Goal: Task Accomplishment & Management: Manage account settings

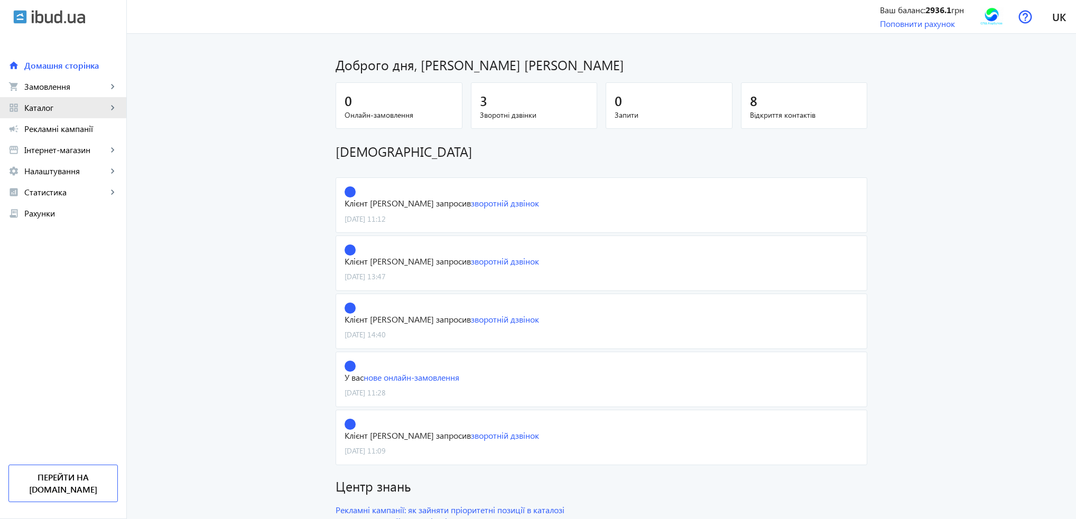
click at [51, 105] on span "Каталог" at bounding box center [65, 108] width 83 height 11
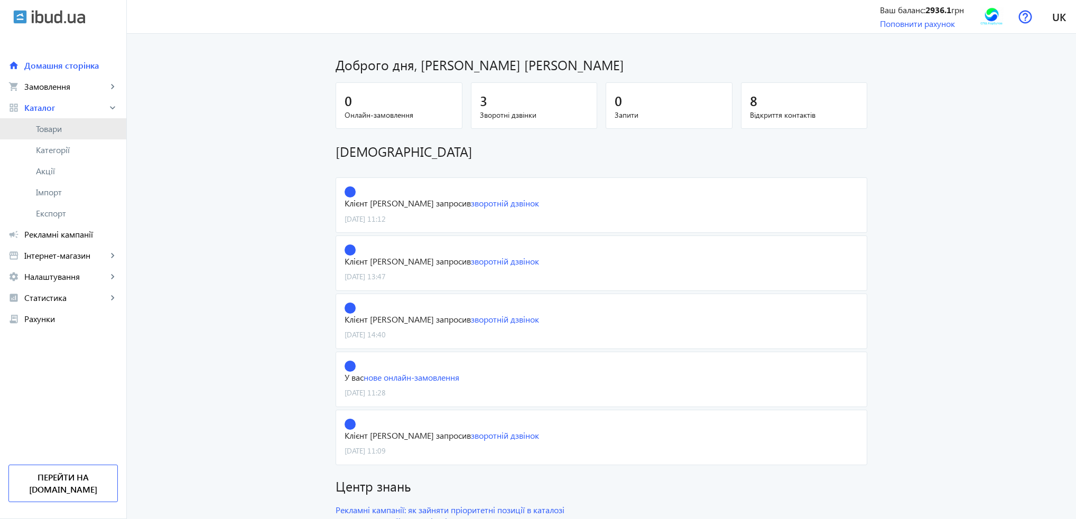
click at [51, 125] on span "Товари" at bounding box center [77, 129] width 82 height 11
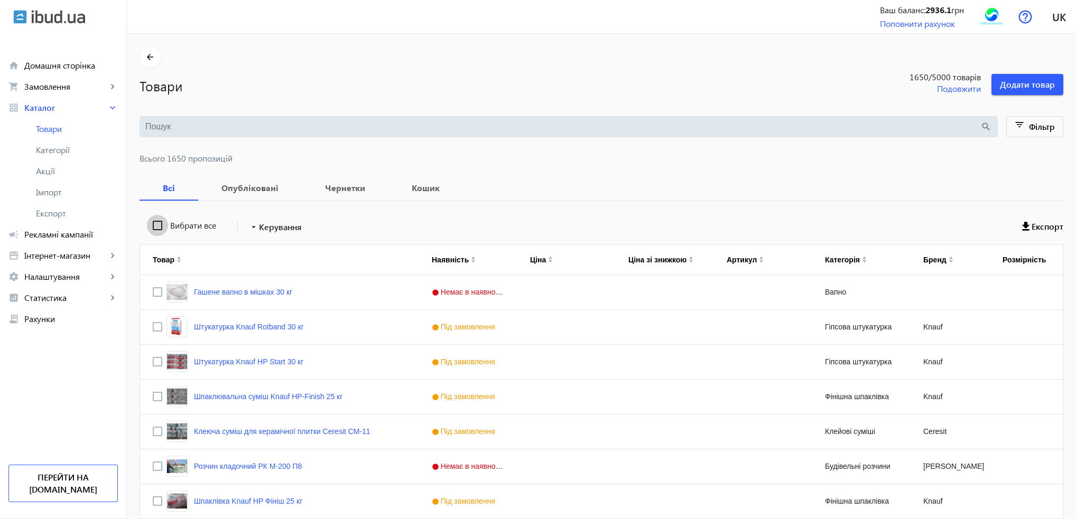
click at [151, 224] on input "Вибрати все" at bounding box center [157, 225] width 21 height 21
checkbox input "true"
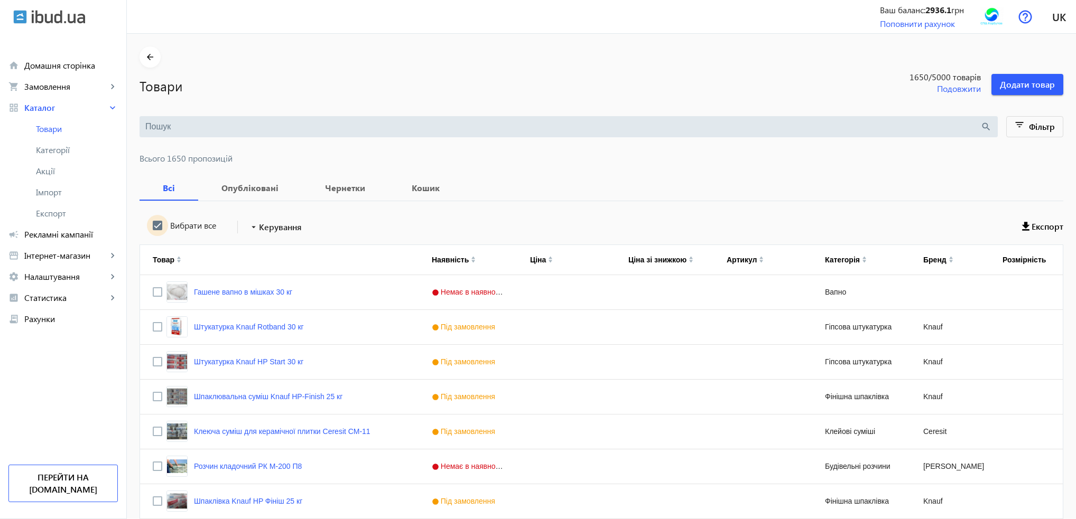
checkbox input "true"
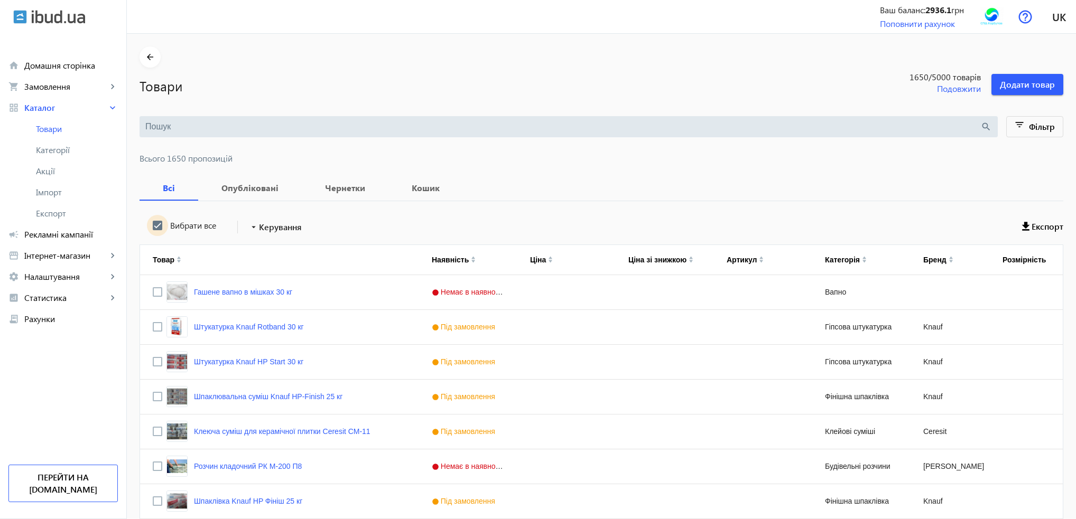
checkbox input "true"
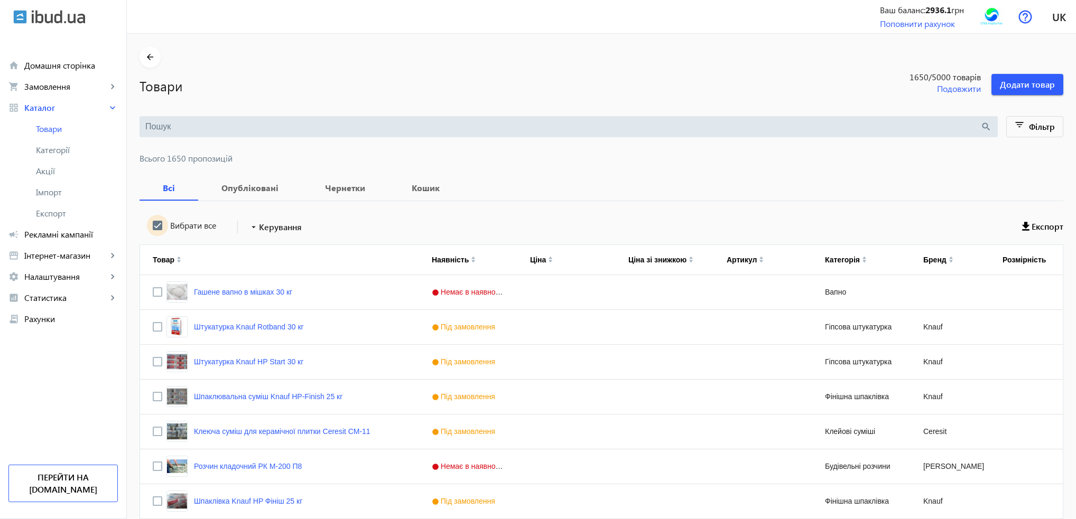
checkbox input "true"
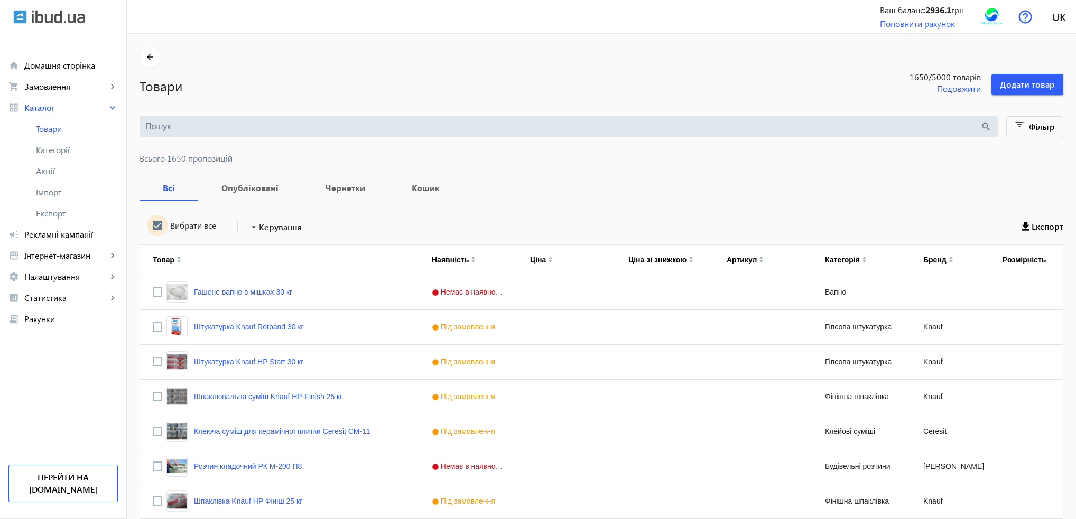
checkbox input "true"
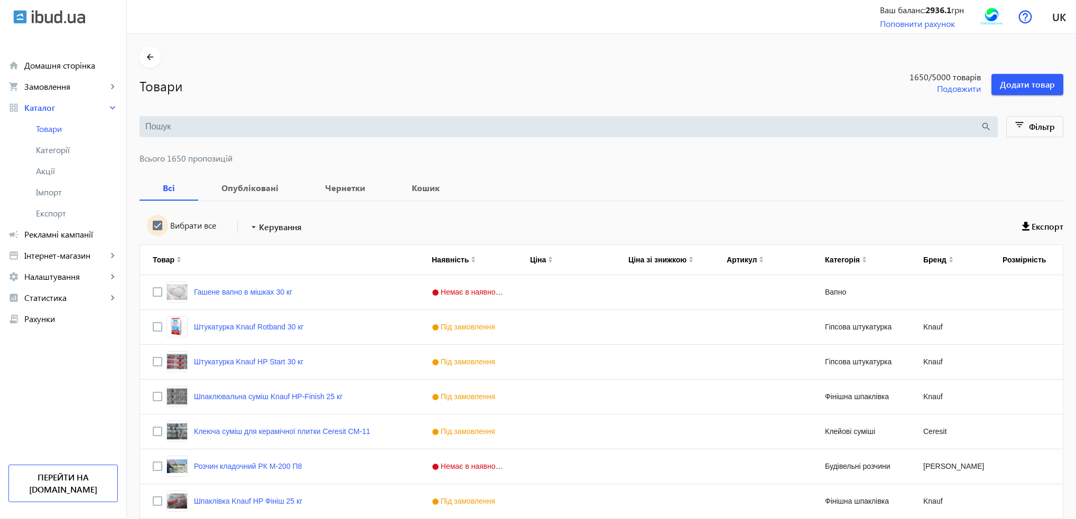
checkbox input "true"
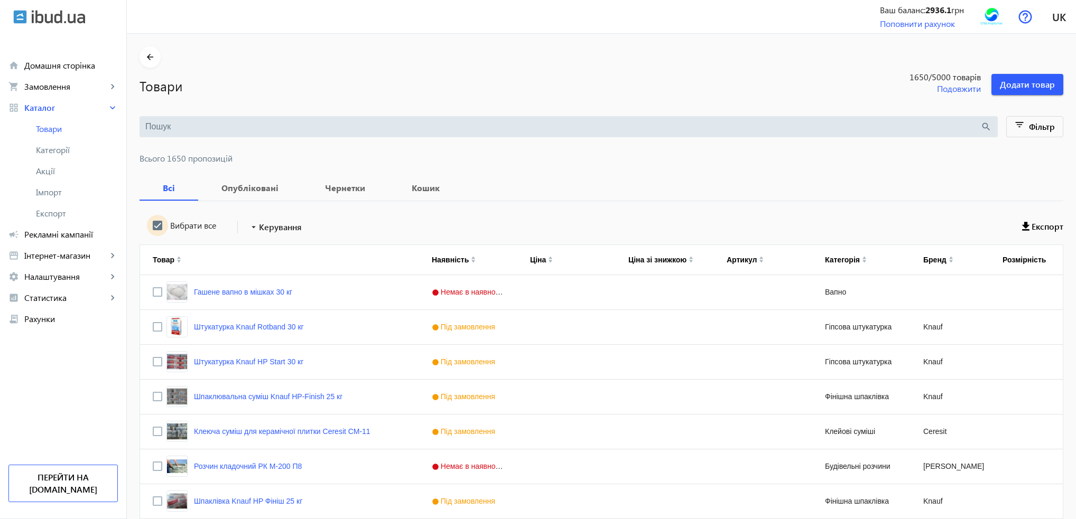
checkbox input "true"
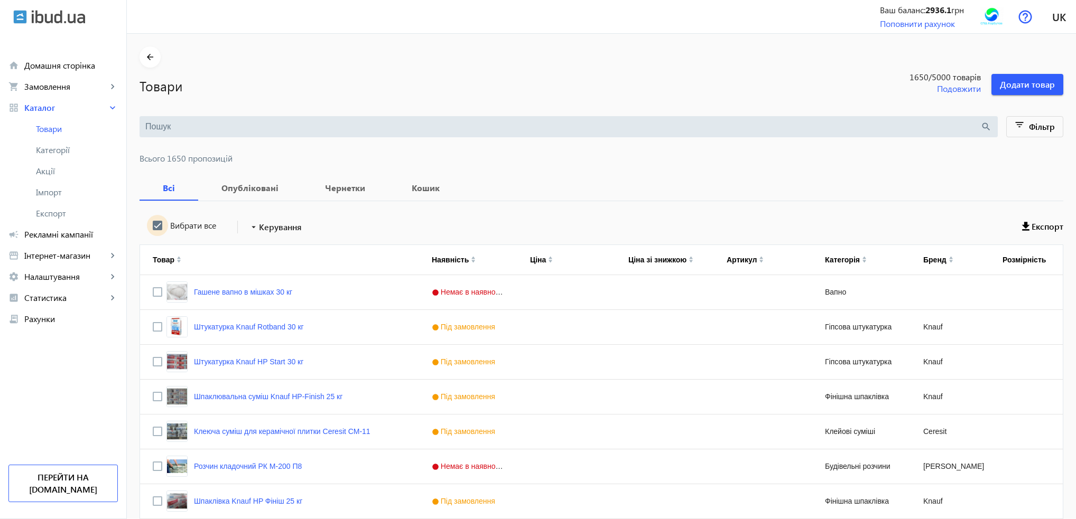
checkbox input "true"
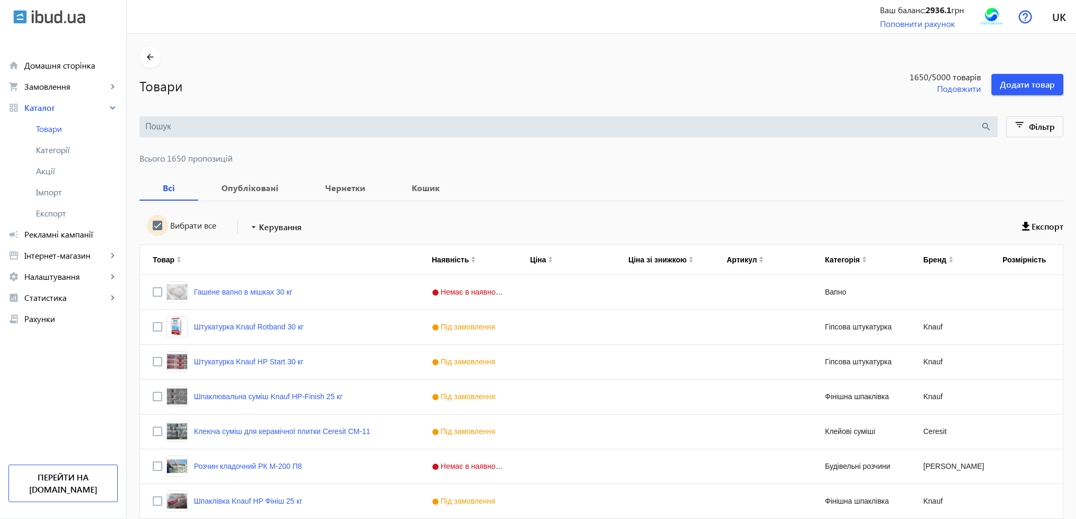
checkbox input "true"
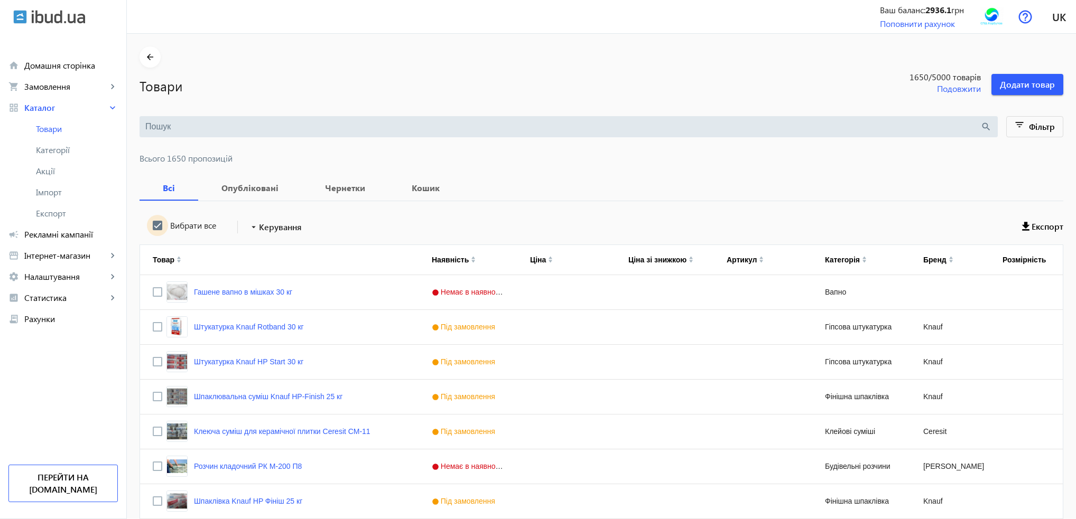
checkbox input "true"
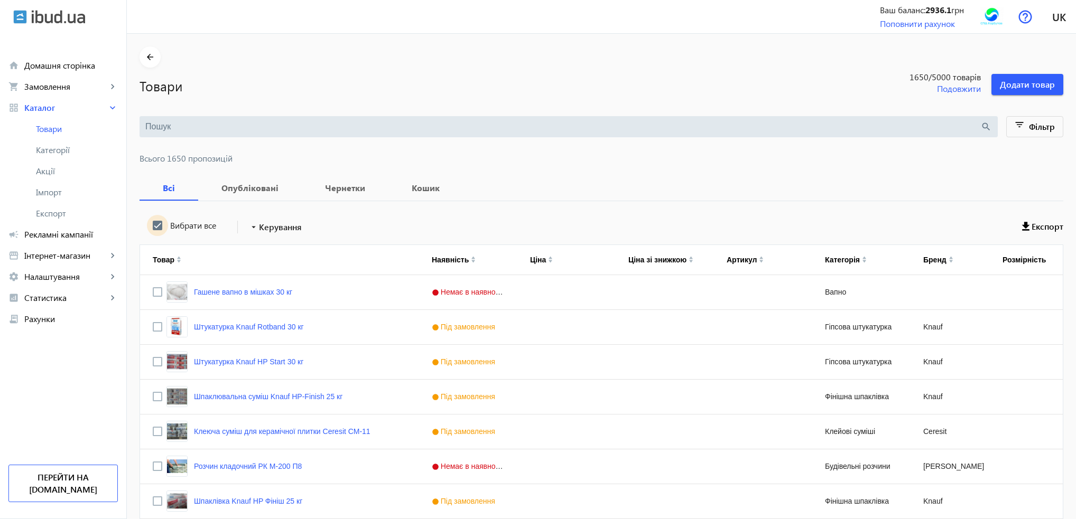
checkbox input "true"
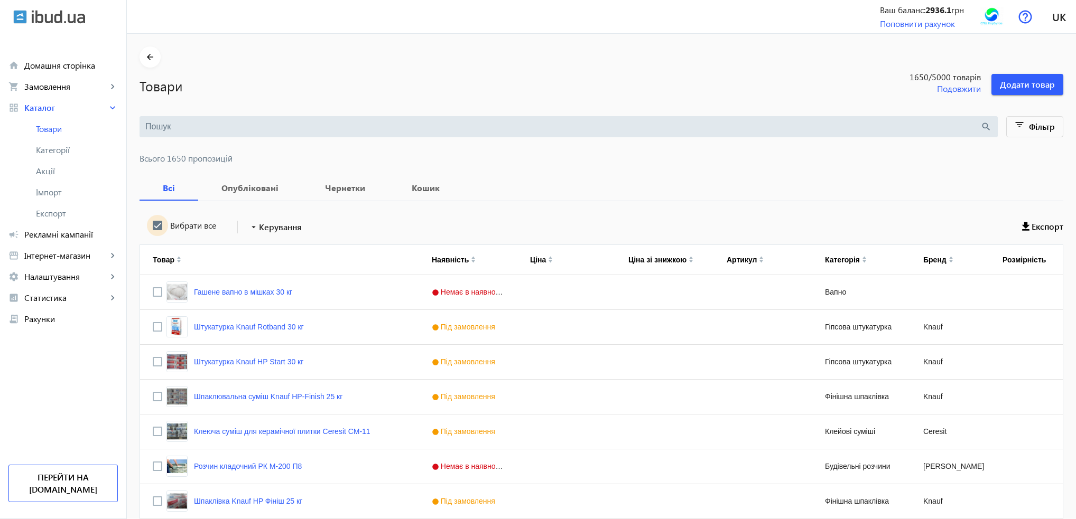
checkbox input "true"
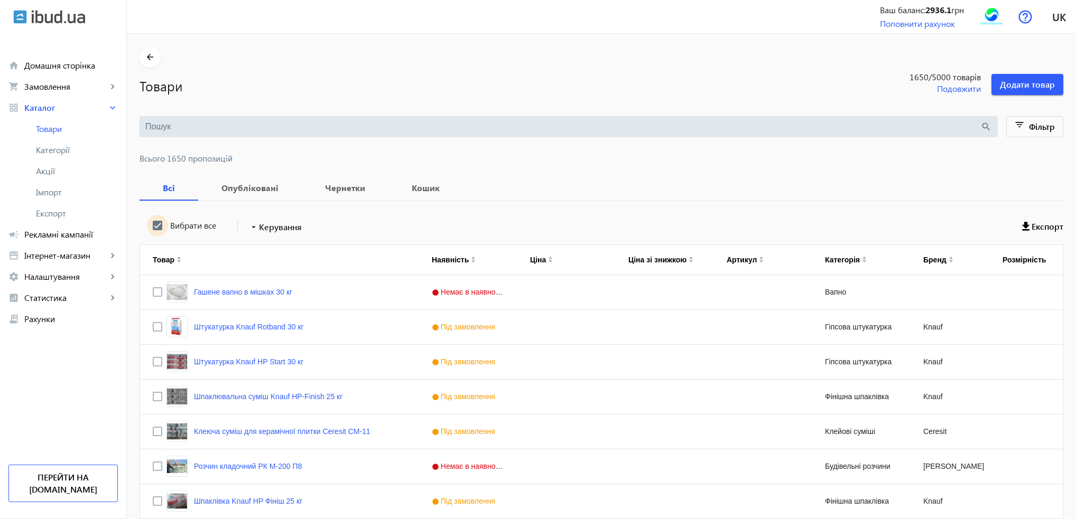
checkbox input "true"
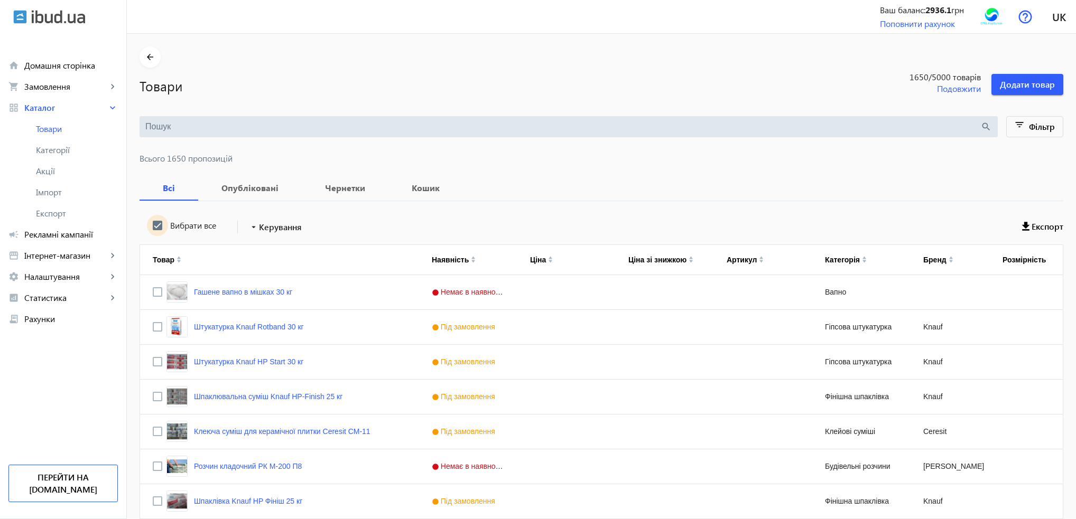
checkbox input "true"
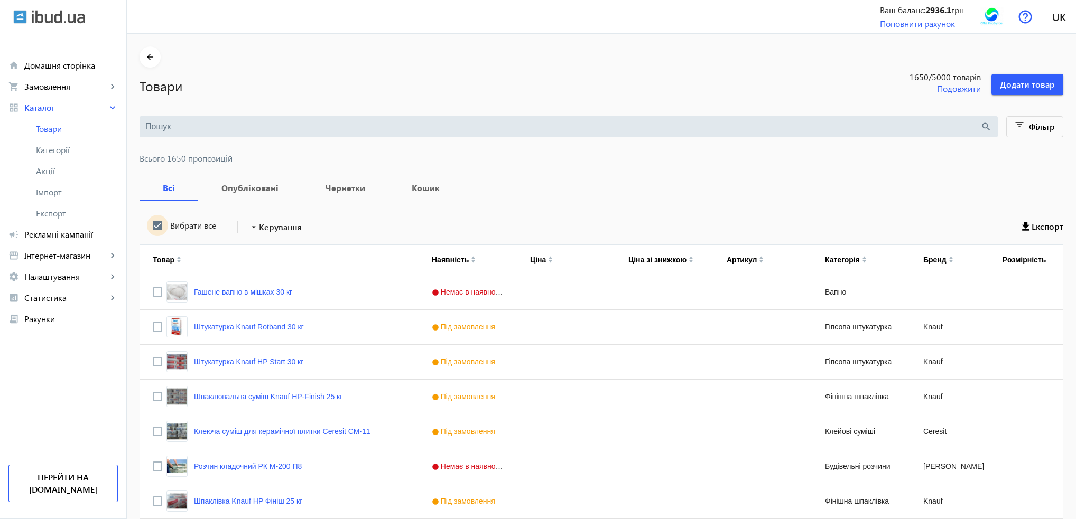
checkbox input "true"
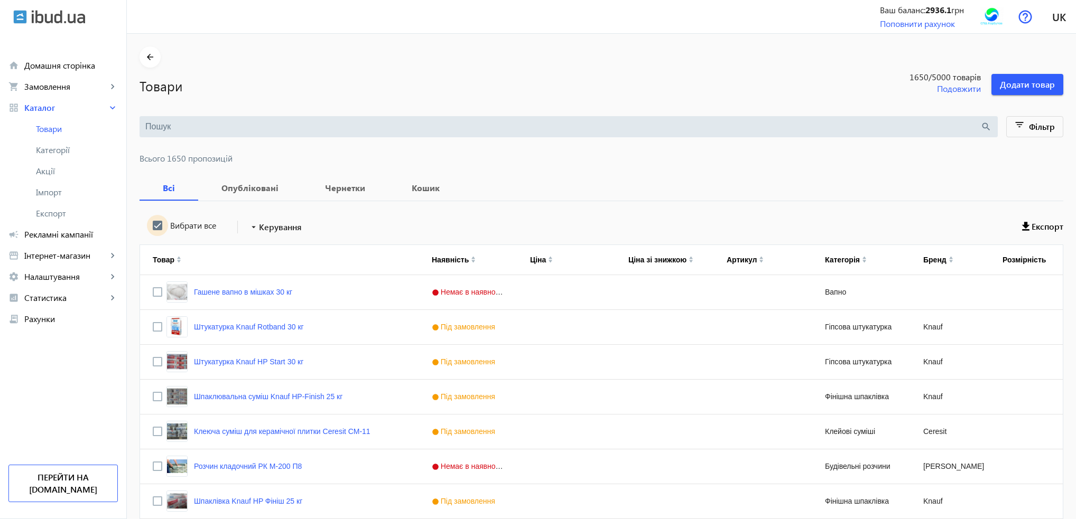
checkbox input "true"
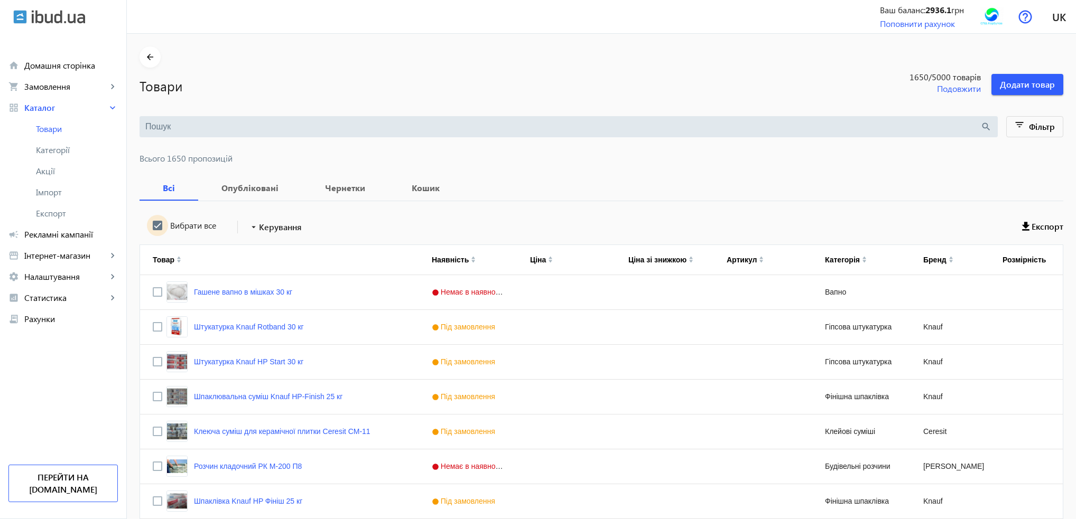
checkbox input "true"
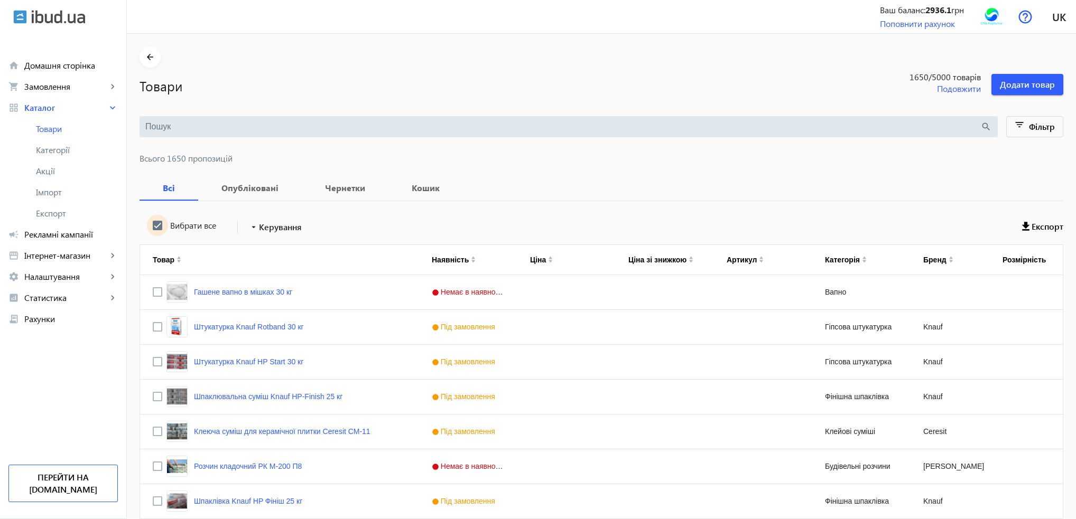
checkbox input "true"
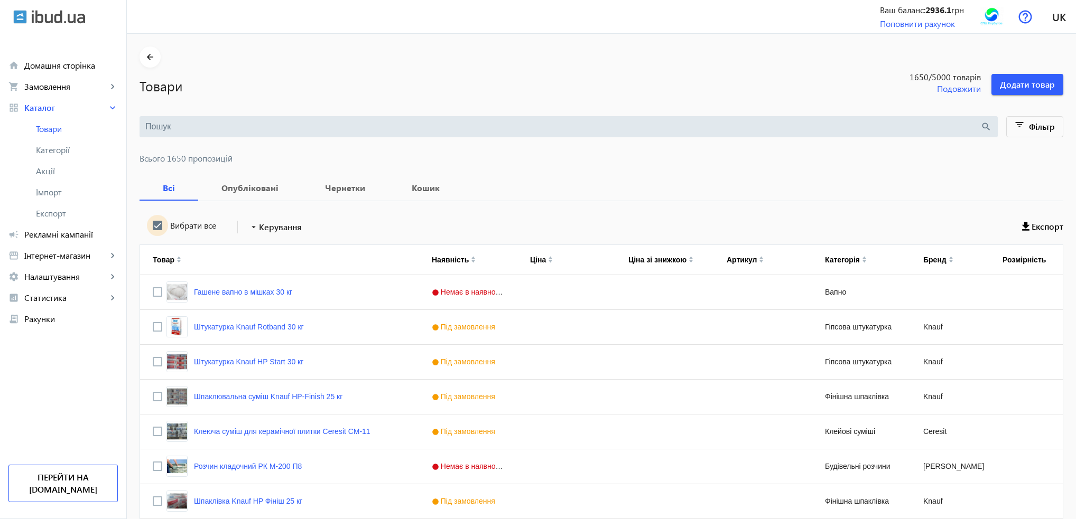
checkbox input "true"
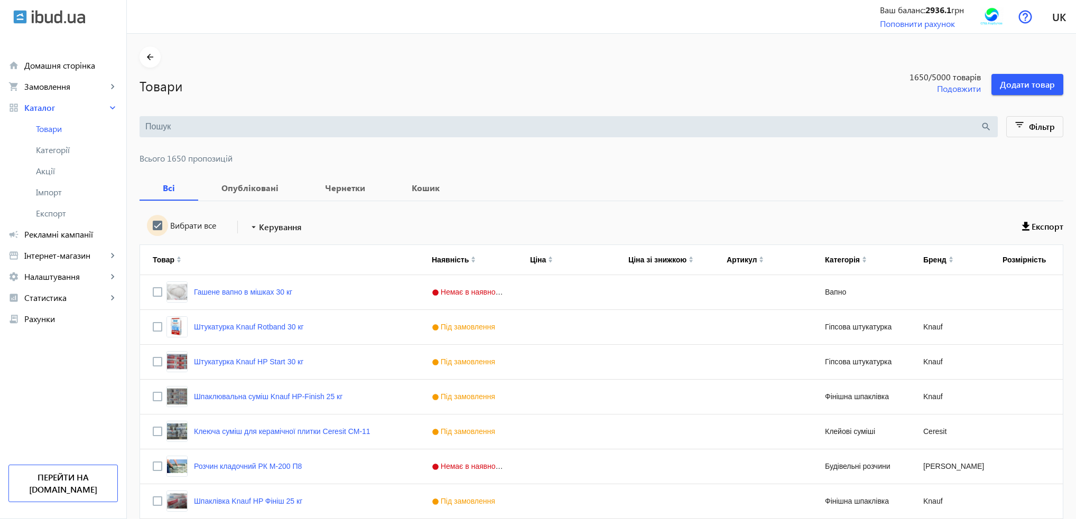
checkbox input "true"
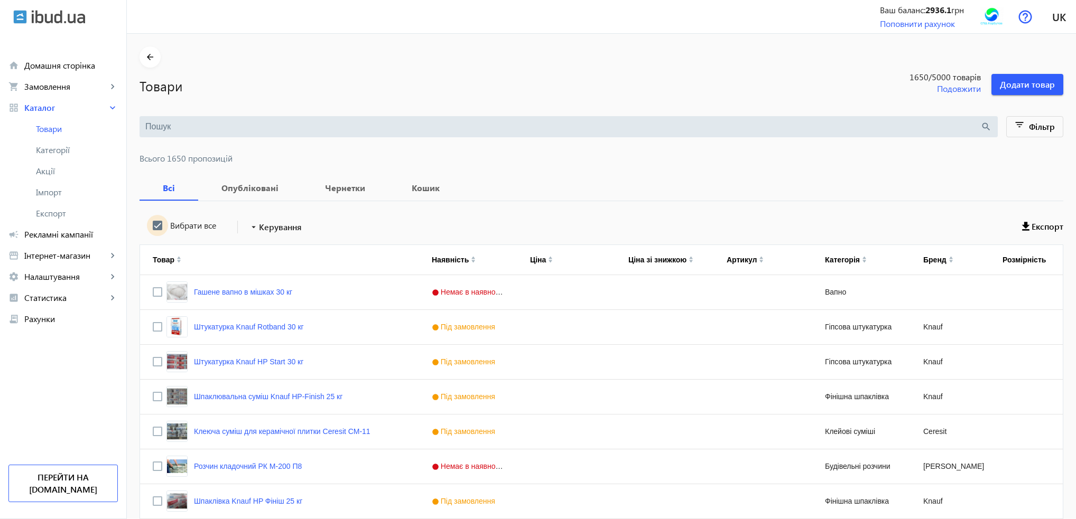
checkbox input "true"
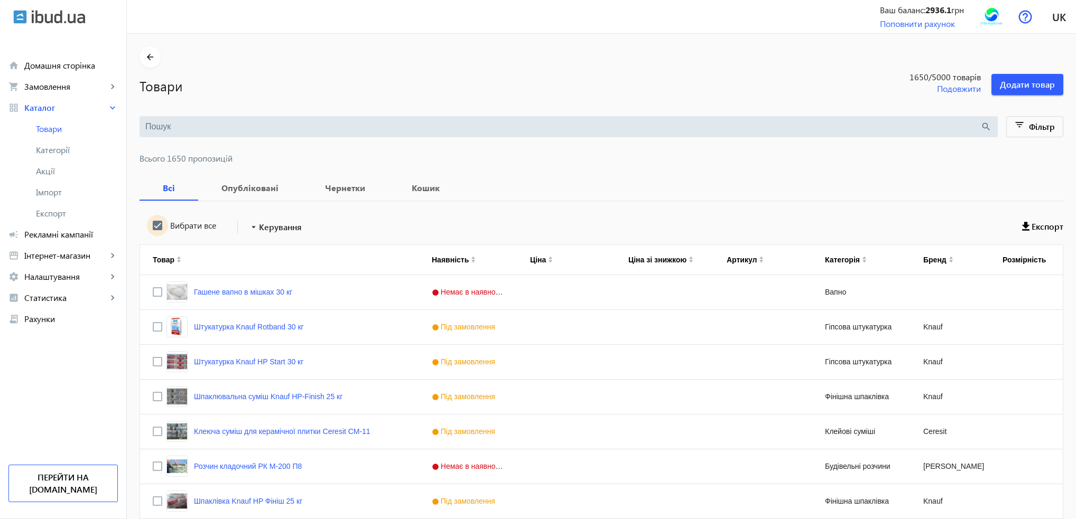
checkbox input "true"
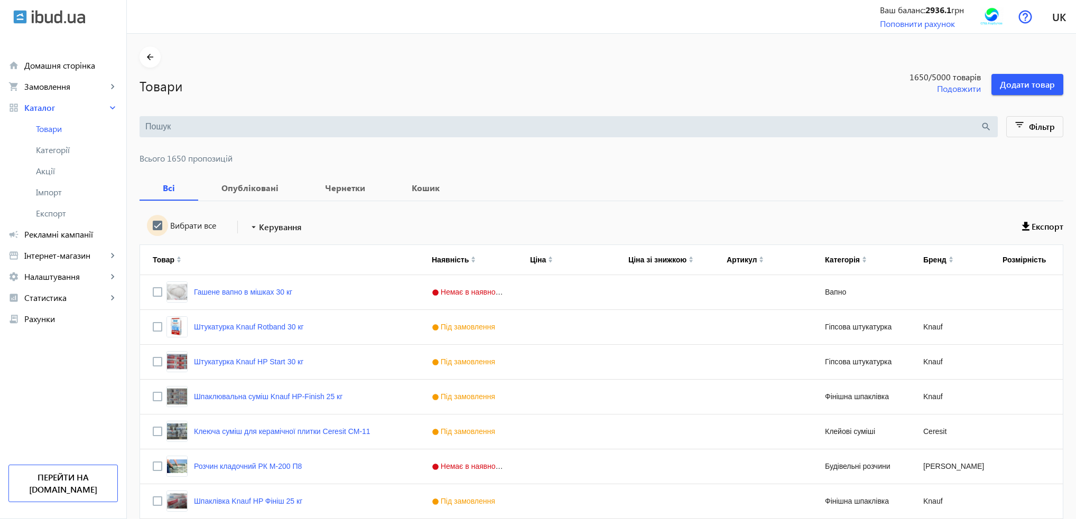
checkbox input "true"
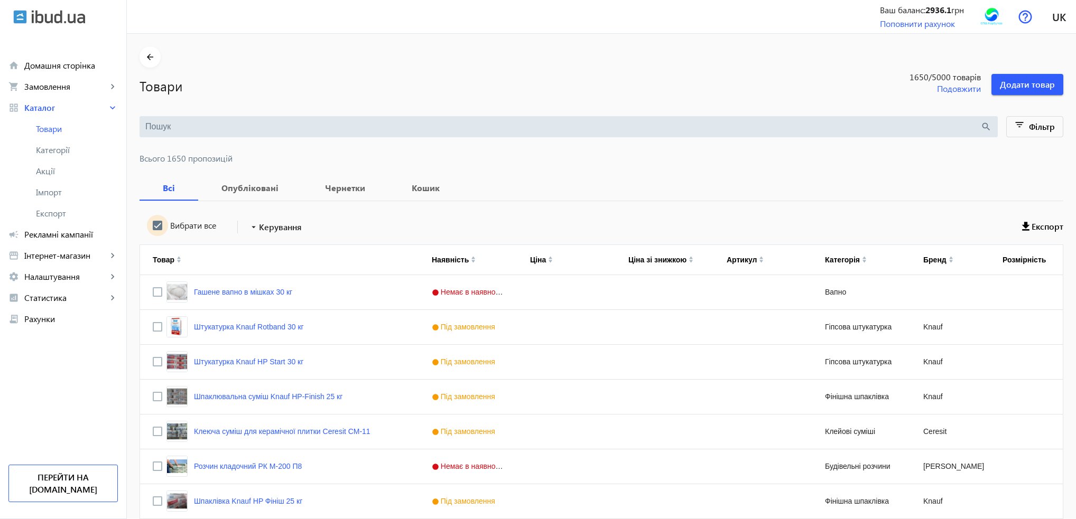
checkbox input "true"
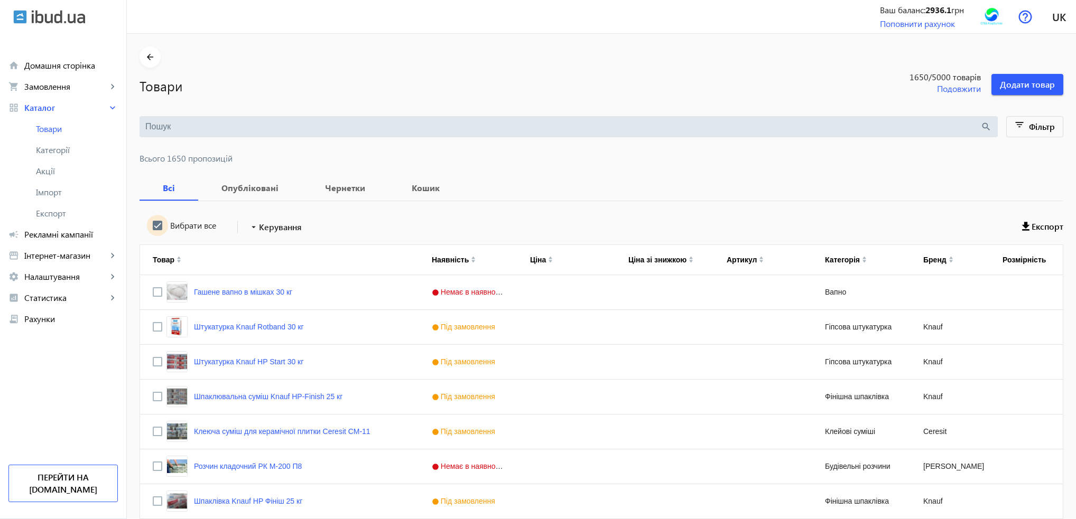
checkbox input "true"
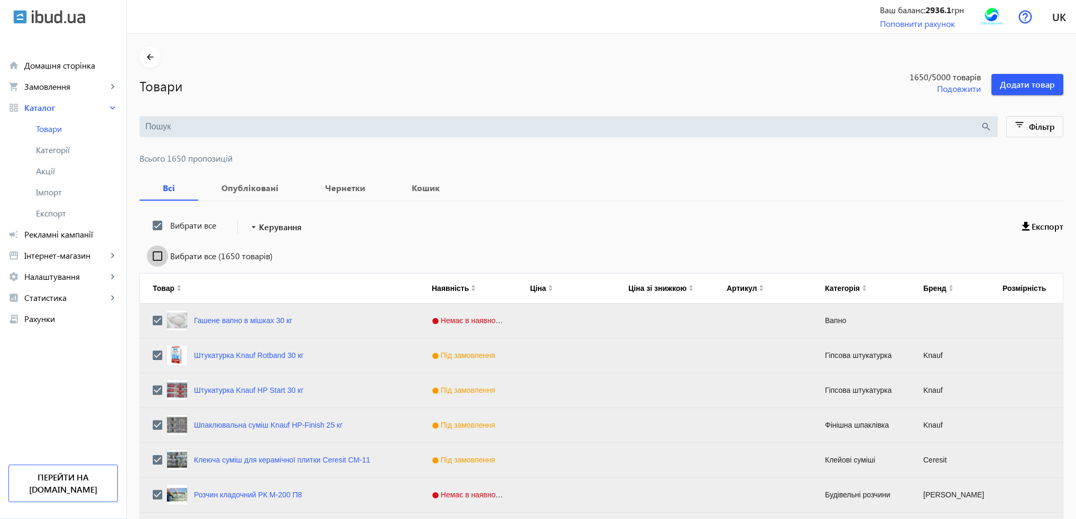
click at [149, 255] on input "Вибрати все (1650 товарів)" at bounding box center [157, 256] width 21 height 21
checkbox input "true"
click at [262, 232] on span "Керування" at bounding box center [280, 227] width 43 height 13
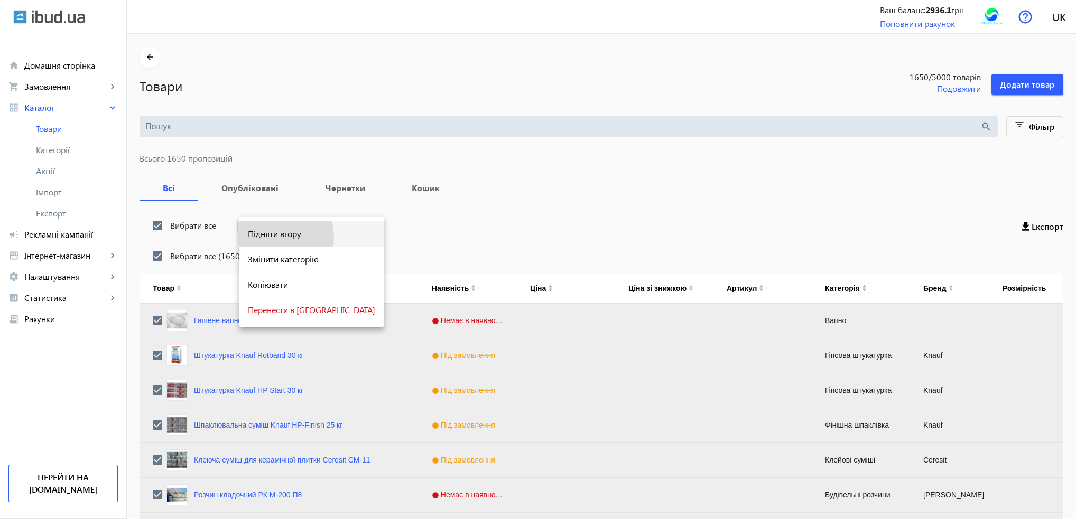
click at [264, 238] on span "Підняти вгору" at bounding box center [311, 234] width 127 height 8
